Goal: Task Accomplishment & Management: Complete application form

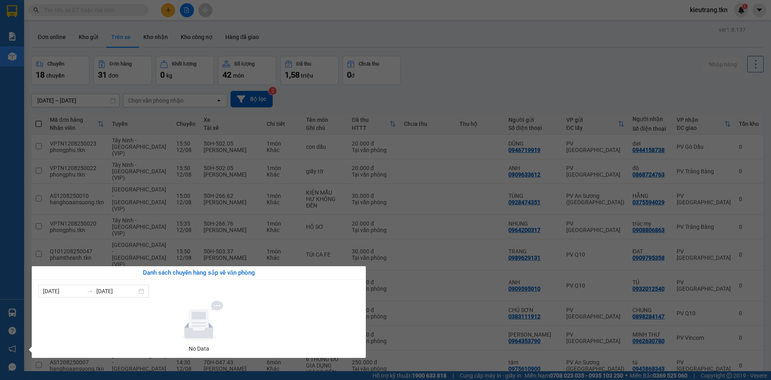
click at [10, 312] on div "Báo cáo Mẫu 1: Báo cáo dòng tiền theo nhân viên Mẫu 2: Thống kê đơn hàng theo n…" at bounding box center [12, 190] width 24 height 380
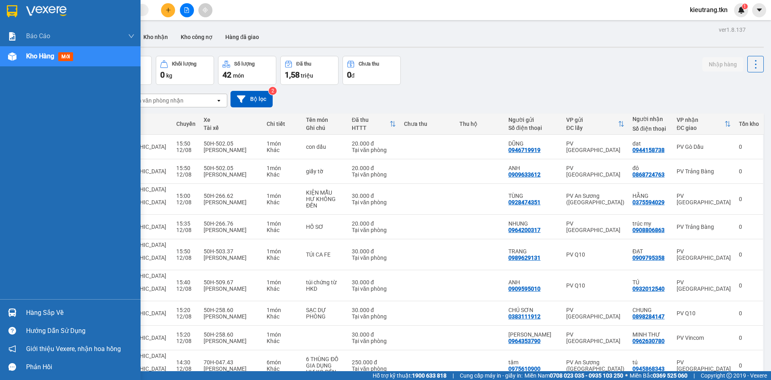
click at [44, 309] on div "Hàng sắp về" at bounding box center [80, 312] width 108 height 12
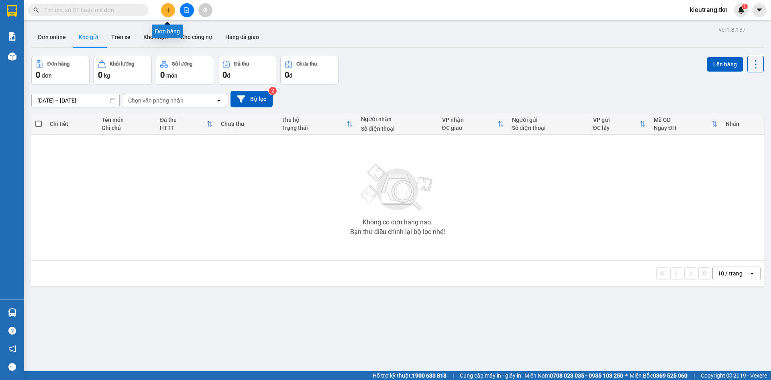
click at [169, 6] on button at bounding box center [168, 10] width 14 height 14
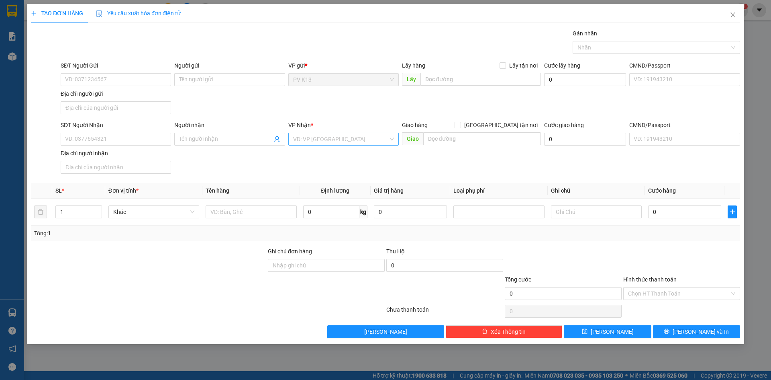
click at [311, 143] on input "search" at bounding box center [340, 139] width 95 height 12
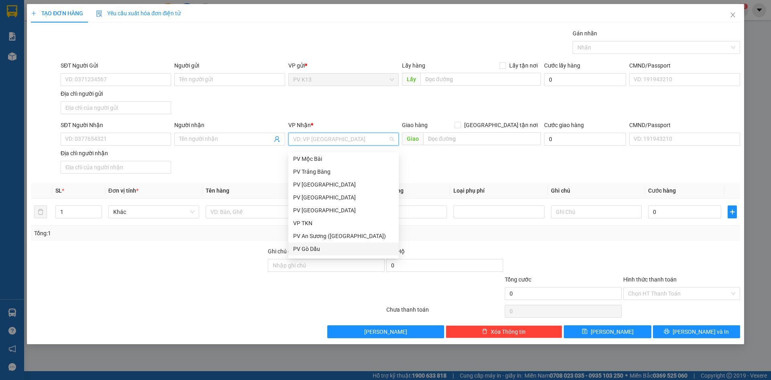
scroll to position [51, 0]
click at [310, 252] on div "PV Q10" at bounding box center [343, 250] width 101 height 9
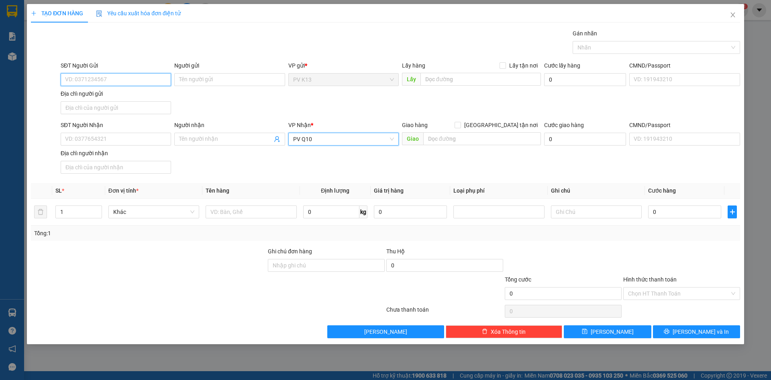
click at [122, 83] on input "SĐT Người Gửi" at bounding box center [116, 79] width 110 height 13
type input "0981920752"
click at [104, 94] on div "0981920752 - PHONG" at bounding box center [115, 98] width 101 height 9
type input "PHONG"
type input "30.000"
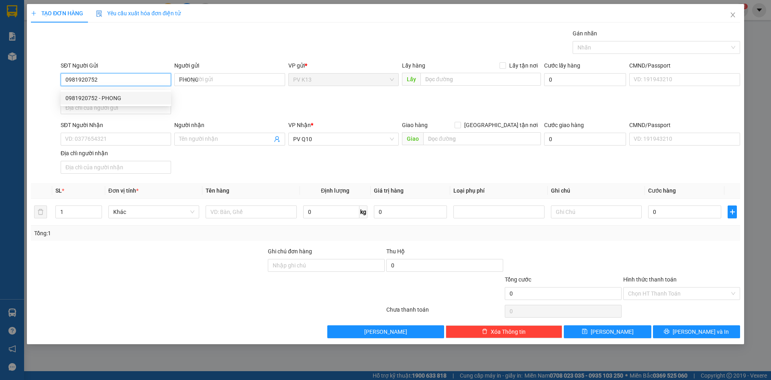
type input "30.000"
type input "0981920752"
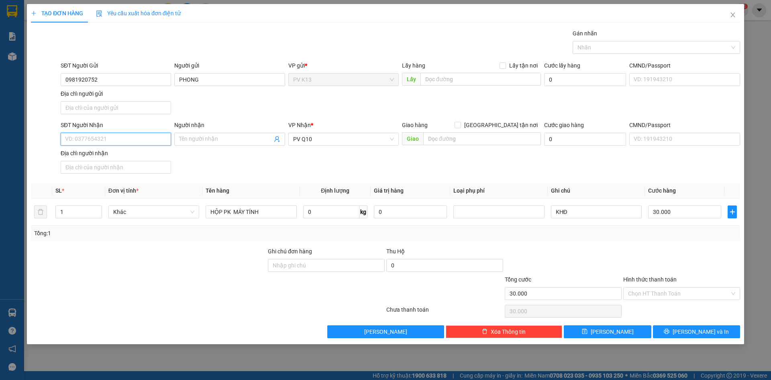
click at [117, 143] on input "SĐT Người Nhận" at bounding box center [116, 139] width 110 height 13
click at [146, 160] on div "0909455440 - TRÌNH" at bounding box center [115, 161] width 101 height 9
type input "0909455440"
type input "TRÌNH"
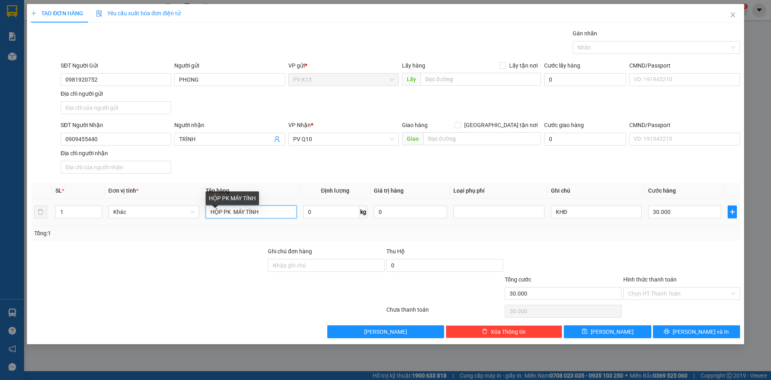
click at [268, 218] on input "HỘP PK MÁY TÍNH" at bounding box center [251, 211] width 91 height 13
type input "HỘP ỐNG KÍNH MÁY ẢNH"
click at [572, 218] on input "KHĐ" at bounding box center [596, 211] width 91 height 13
type input "K"
type input "KHÁCH NIÊM PHONG"
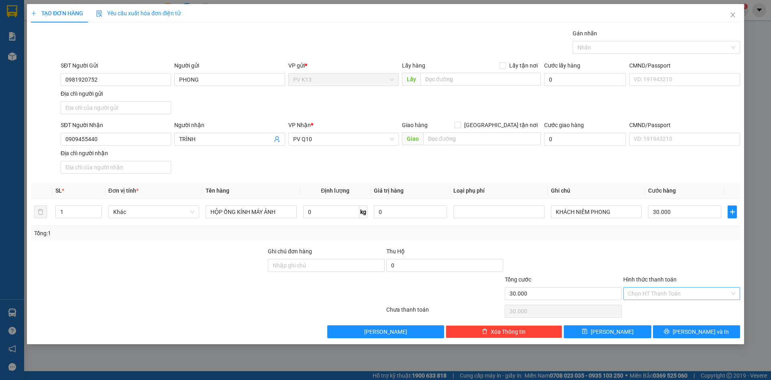
click at [644, 299] on input "Hình thức thanh toán" at bounding box center [679, 293] width 102 height 12
click at [646, 319] on div "Tại văn phòng" at bounding box center [681, 319] width 107 height 9
type input "0"
click at [711, 336] on span "Lưu và In" at bounding box center [701, 331] width 56 height 9
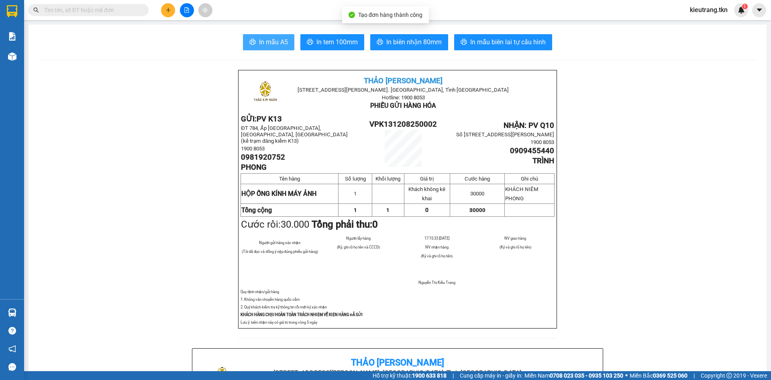
click at [265, 41] on span "In mẫu A5" at bounding box center [273, 42] width 29 height 10
